Goal: Task Accomplishment & Management: Complete application form

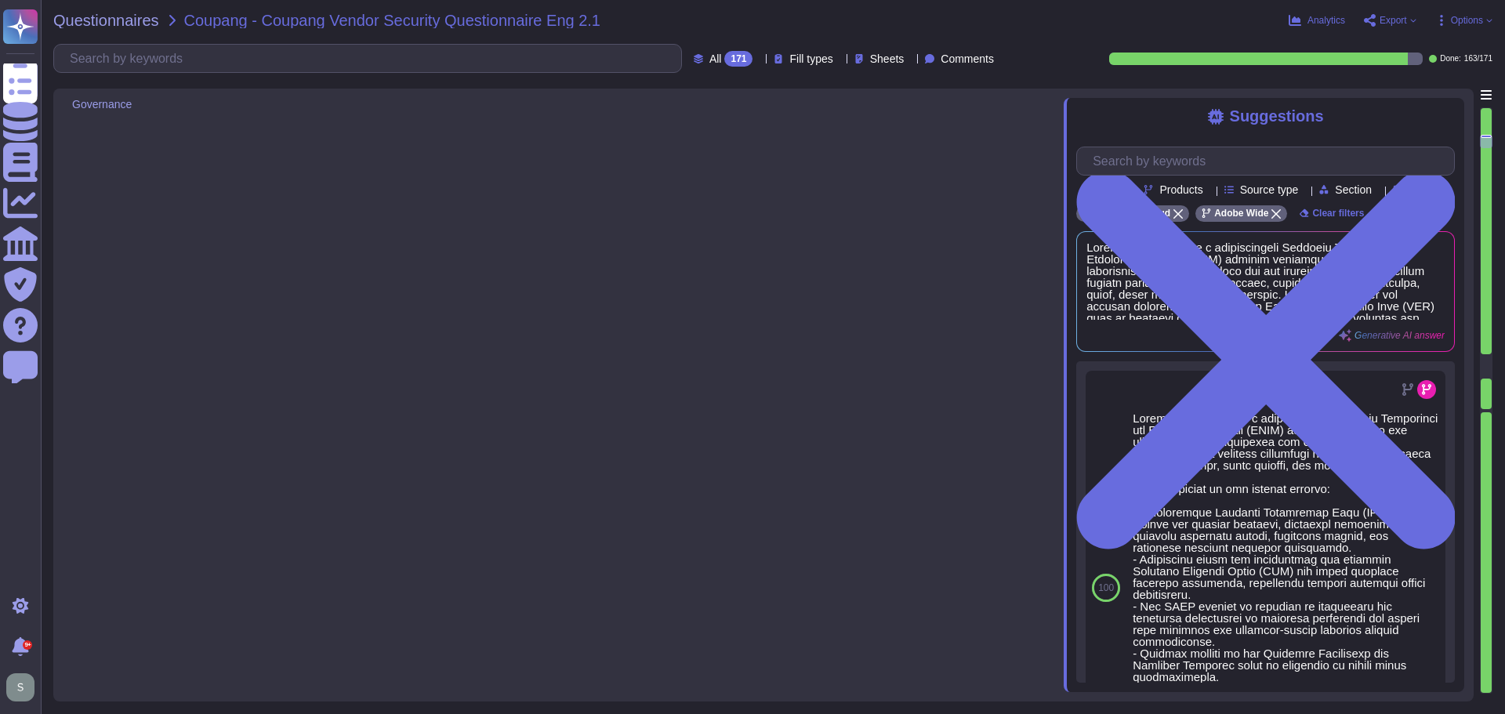
type textarea "Yes, we deliver regular information security and privacy training to educate ou…"
type textarea "Adobe has implemented a comprehensive Business Continuity and Disaster Recovery…"
type textarea "Yes, we have a documented and approved Incident Response Plan in place that out…"
type textarea "For incidents: The Incident Response Team coordinates incident response activit…"
type textarea "The timeframe for notification is governed by the laws and regulations of the c…"
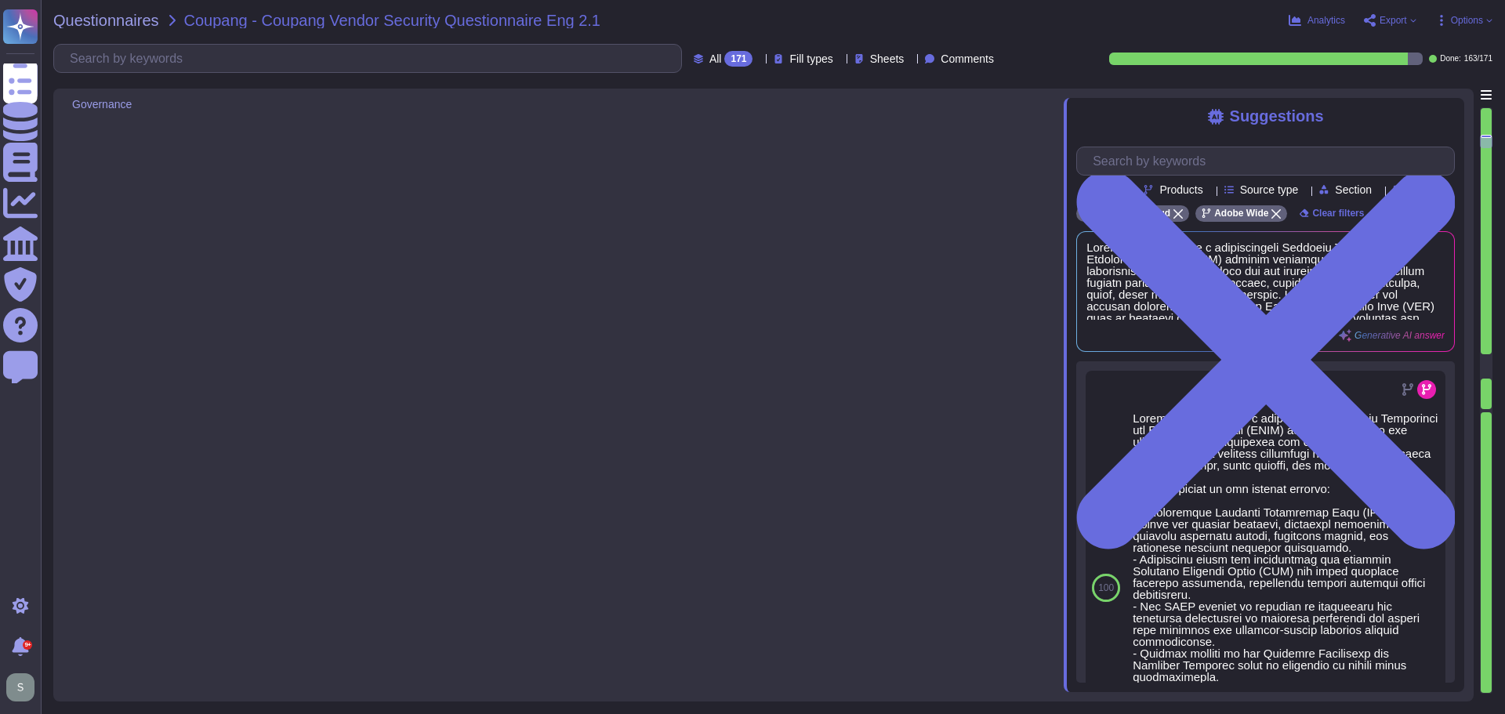
type textarea "Adobe’s obligations are made publicly available in our privacy policy which can…"
type textarea "Adobe has comprehensive policies, procedures, and technical measures in place t…"
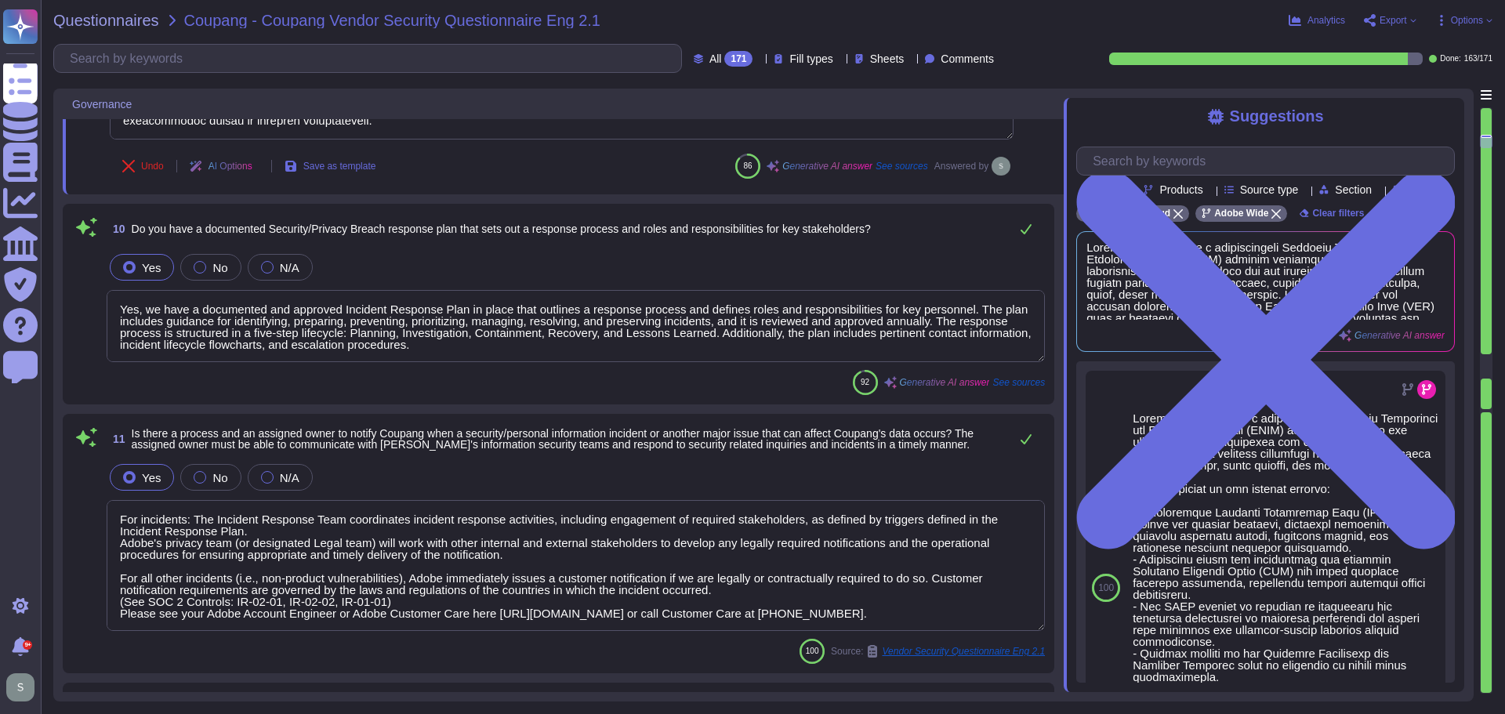
click at [509, 349] on textarea "Yes, we have a documented and approved Incident Response Plan in place that out…" at bounding box center [576, 326] width 938 height 72
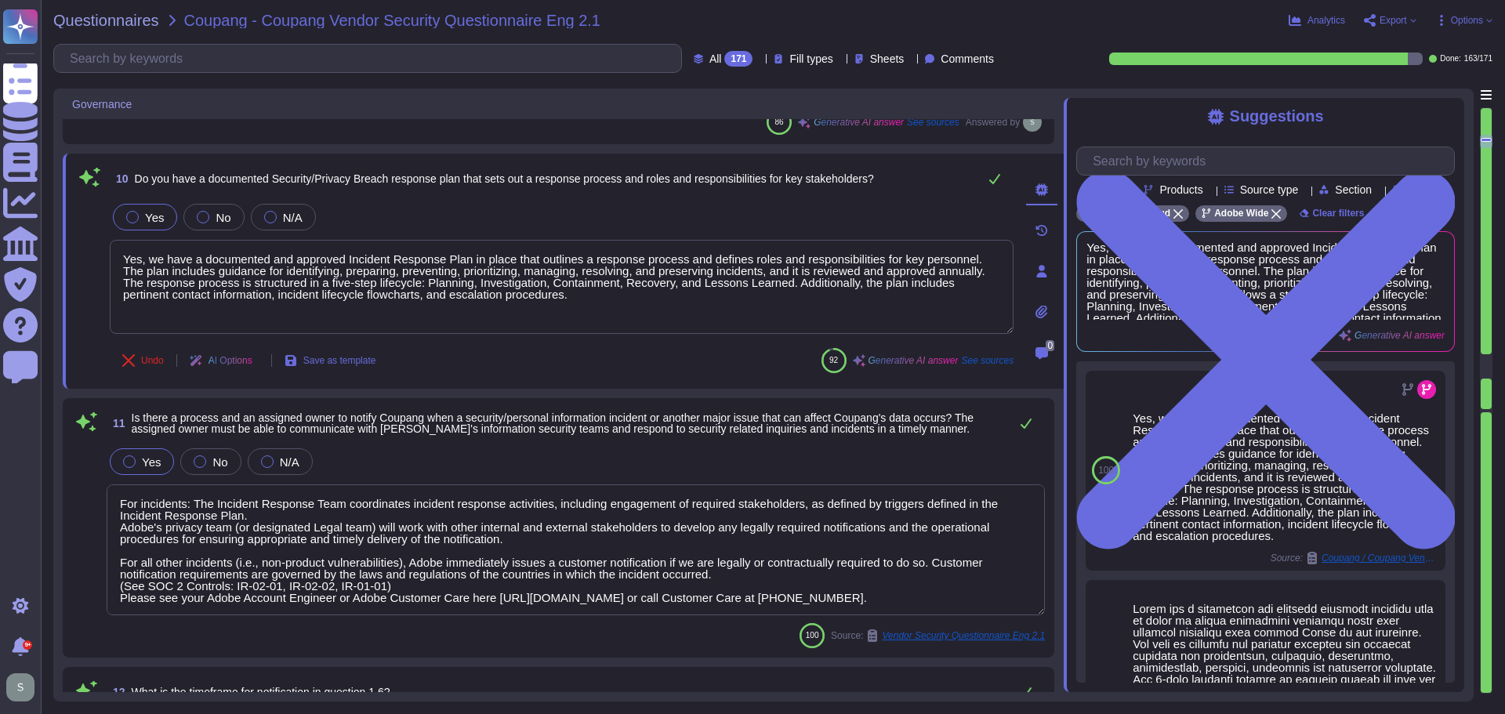
scroll to position [1759, 0]
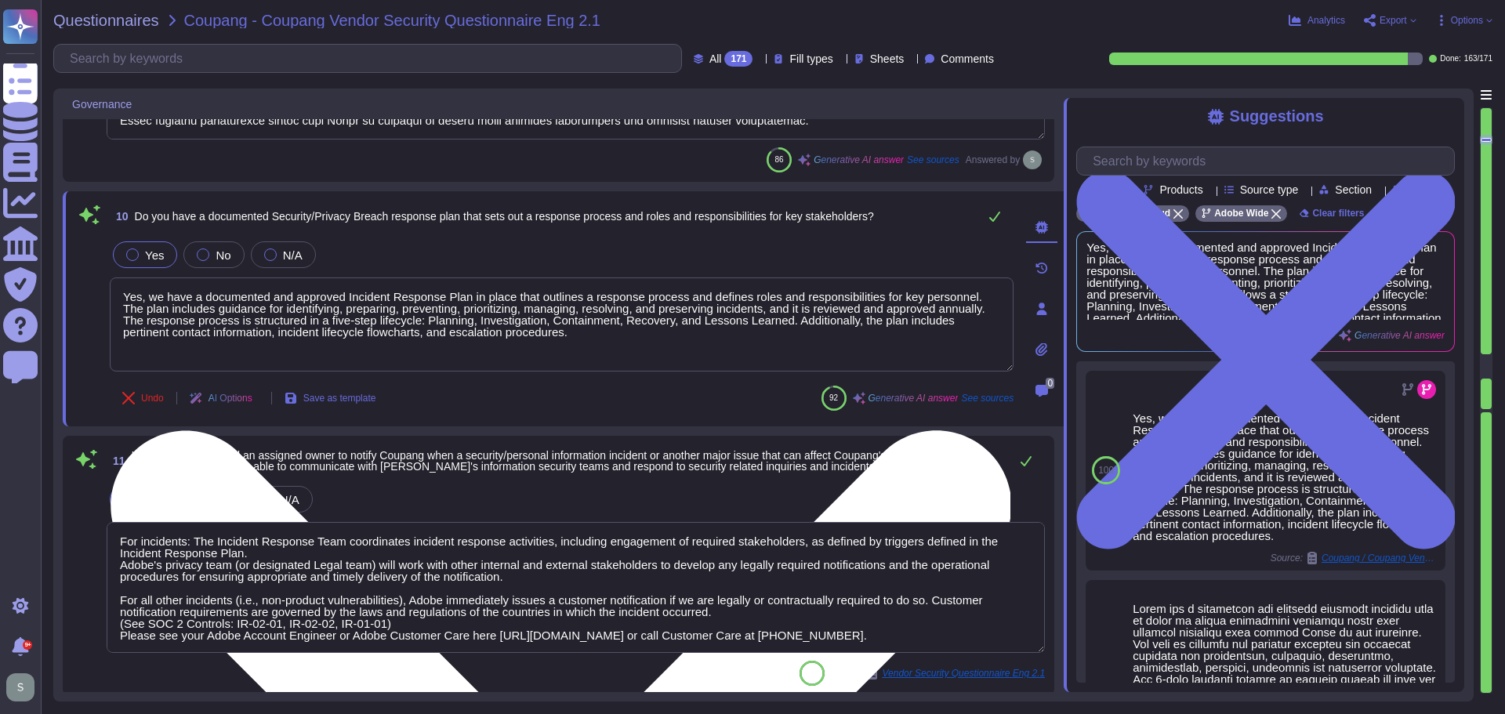
click at [501, 318] on textarea "Yes, we have a documented and approved Incident Response Plan in place that out…" at bounding box center [562, 325] width 904 height 94
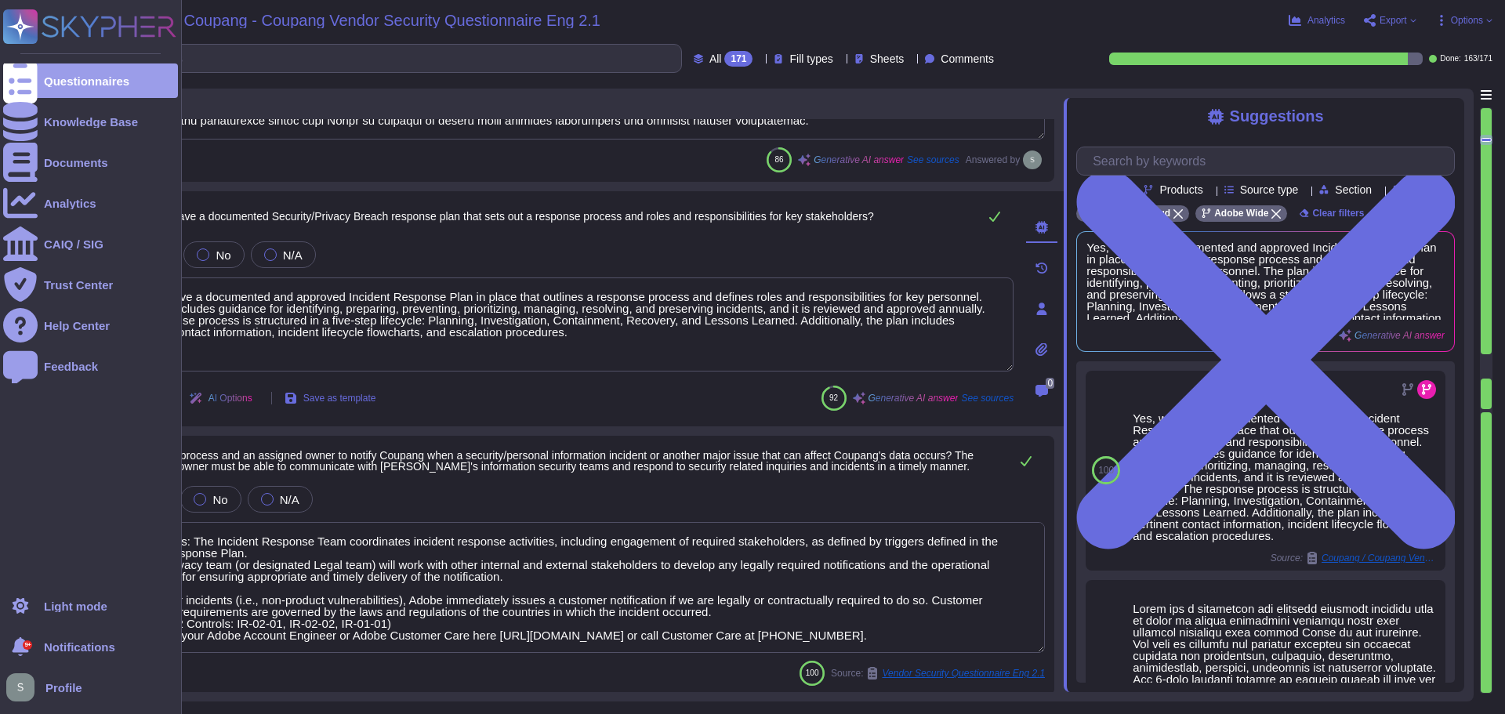
click at [0, 614] on div "Questionnaires Knowledge Base Documents Analytics CAIQ / SIG Trust Center Help …" at bounding box center [91, 357] width 182 height 714
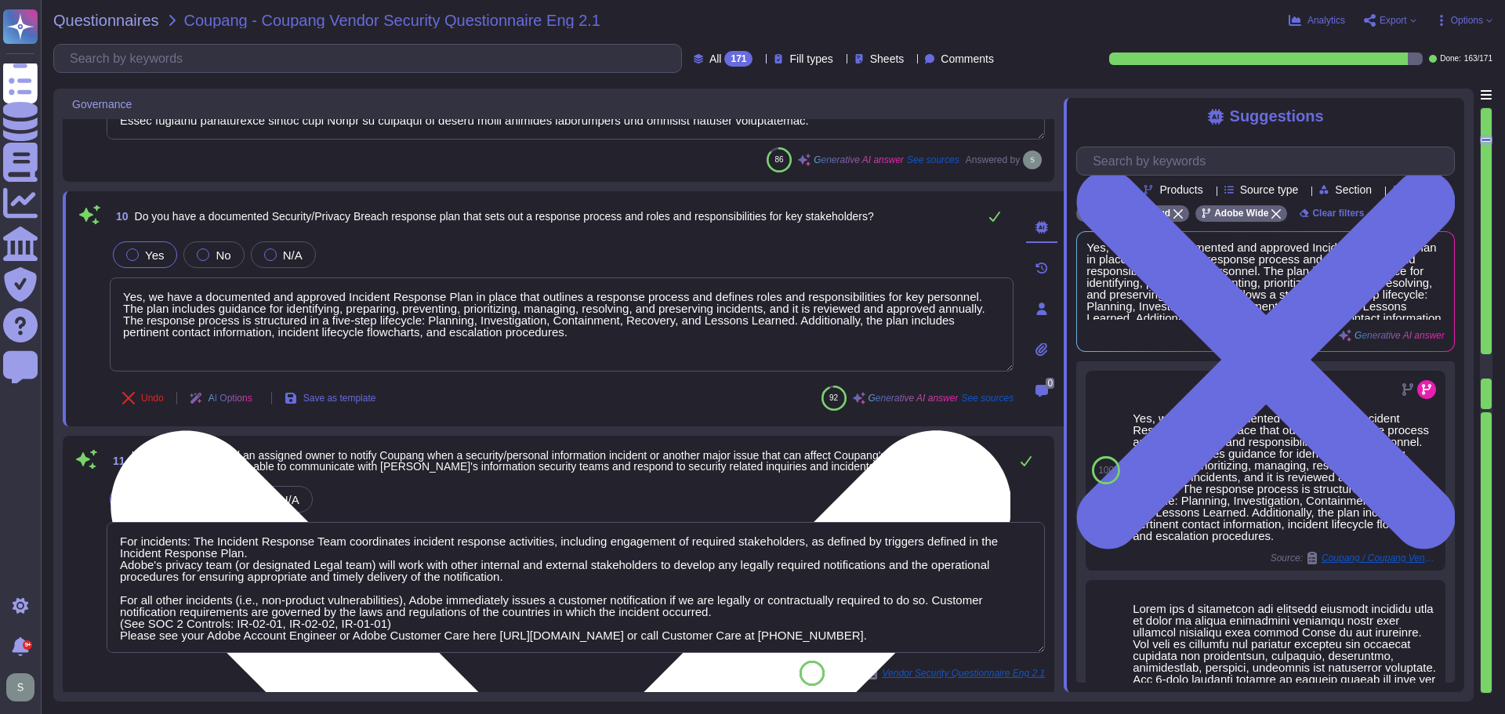
click at [530, 335] on textarea "Yes, we have a documented and approved Incident Response Plan in place that out…" at bounding box center [562, 325] width 904 height 94
